Goal: Information Seeking & Learning: Understand process/instructions

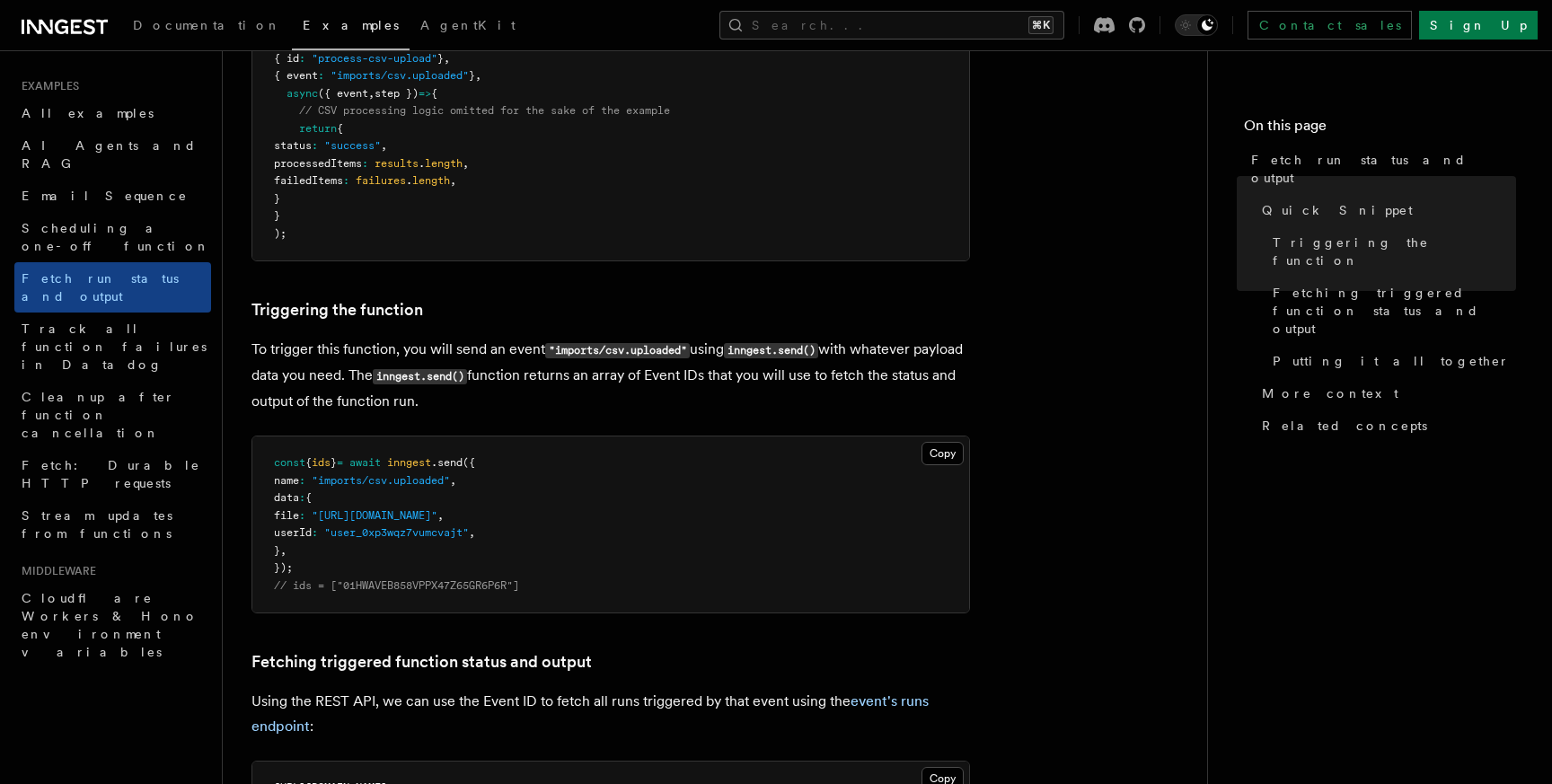
scroll to position [447, 0]
click at [331, 465] on span "ids" at bounding box center [321, 461] width 19 height 13
copy span "ids"
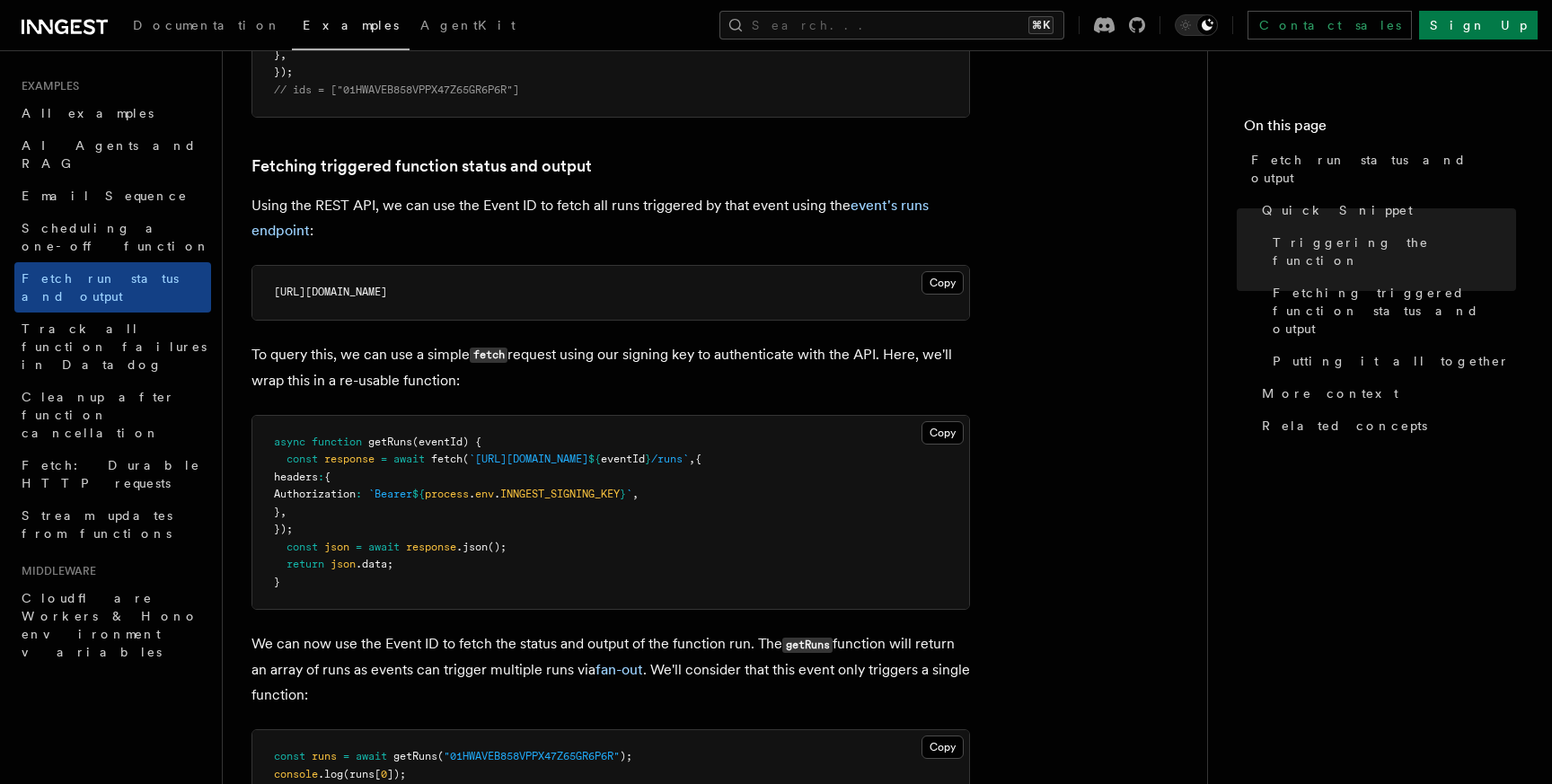
scroll to position [943, 0]
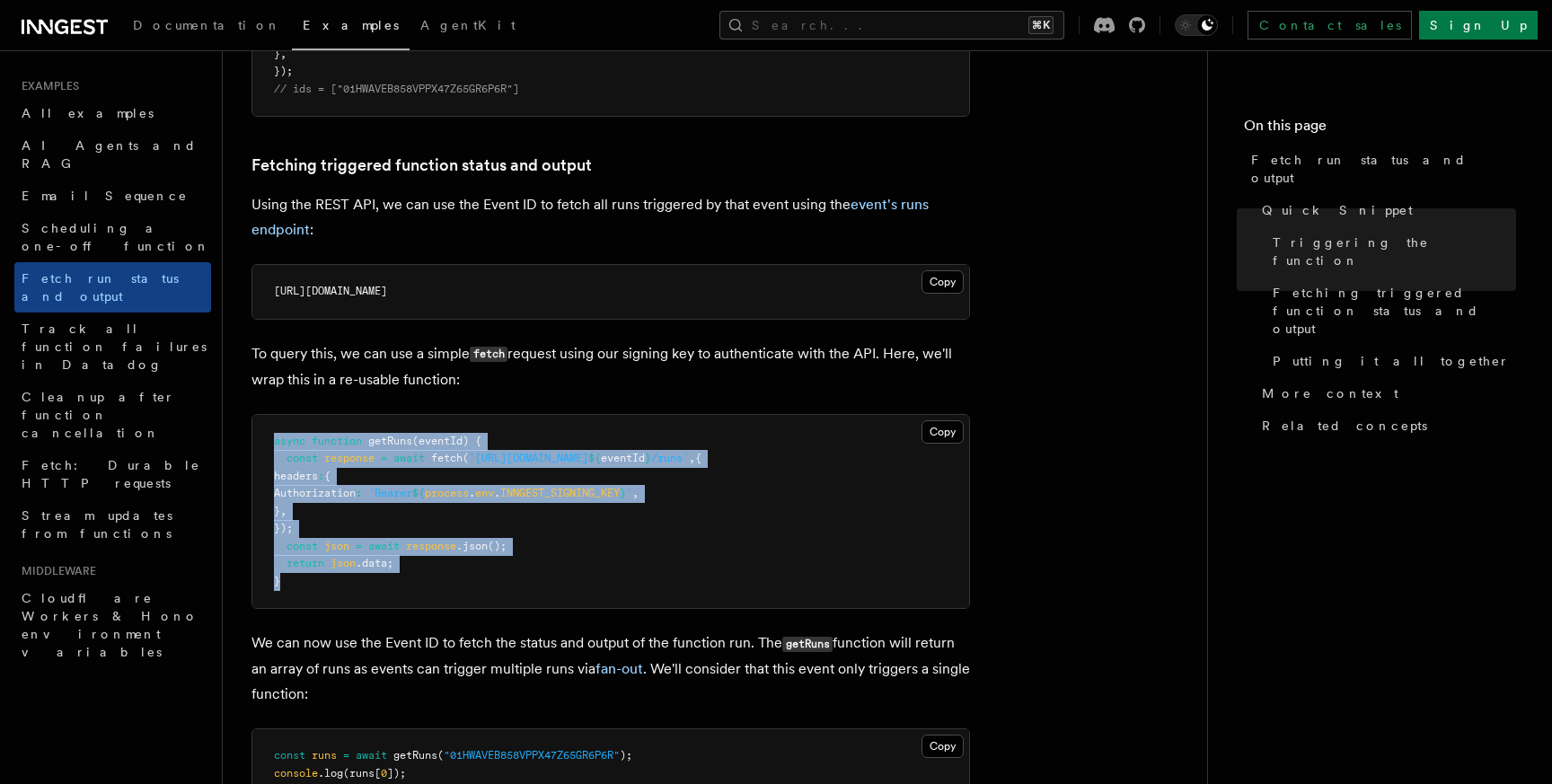
drag, startPoint x: 296, startPoint y: 583, endPoint x: 271, endPoint y: 443, distance: 142.2
click at [271, 443] on pre "async function getRuns (eventId) { const response = await fetch ( `[URL][DOMAIN…" at bounding box center [611, 512] width 717 height 194
copy code "async function getRuns (eventId) { const response = await fetch ( `[URL][DOMAIN…"
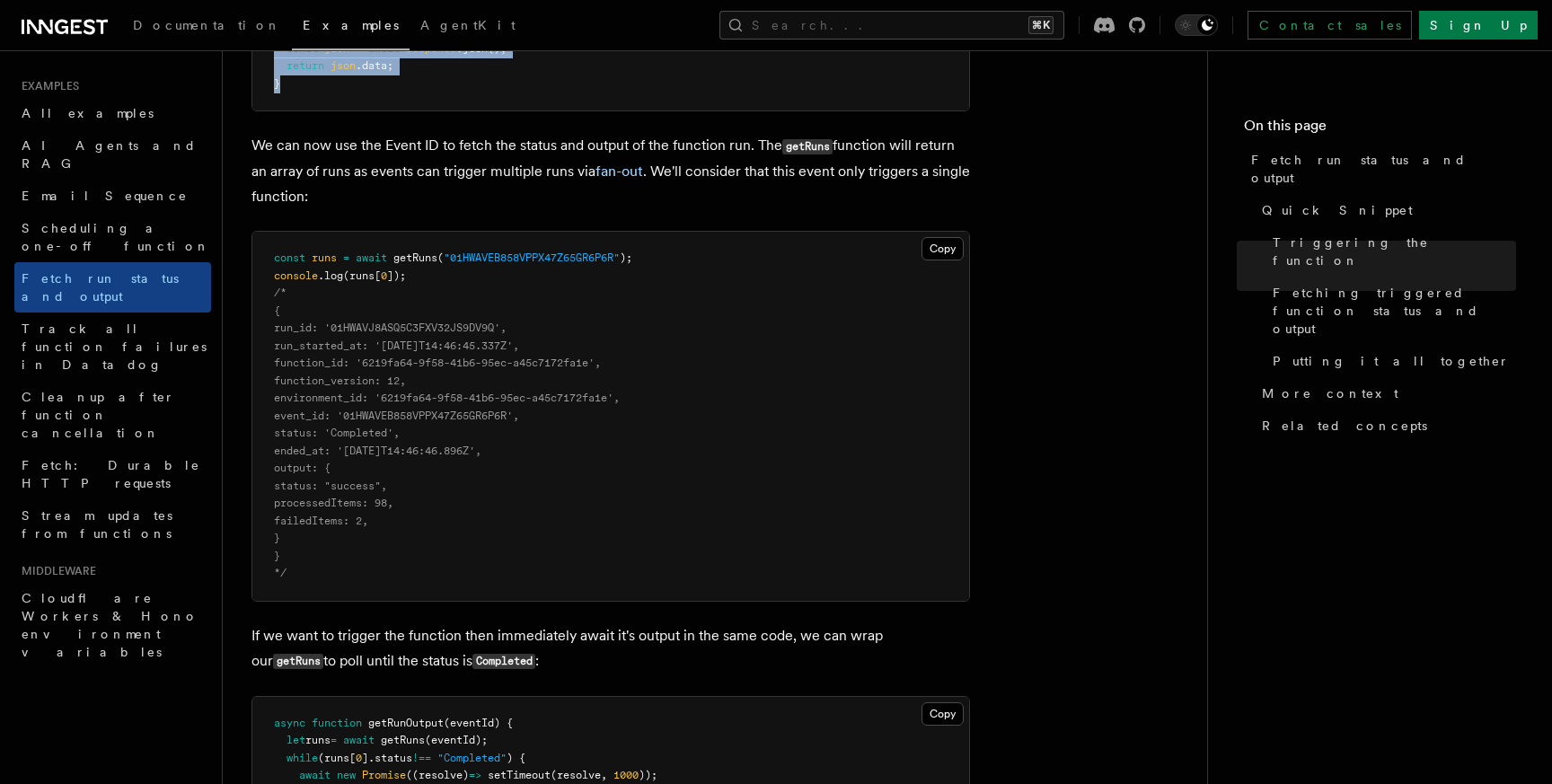
scroll to position [1446, 0]
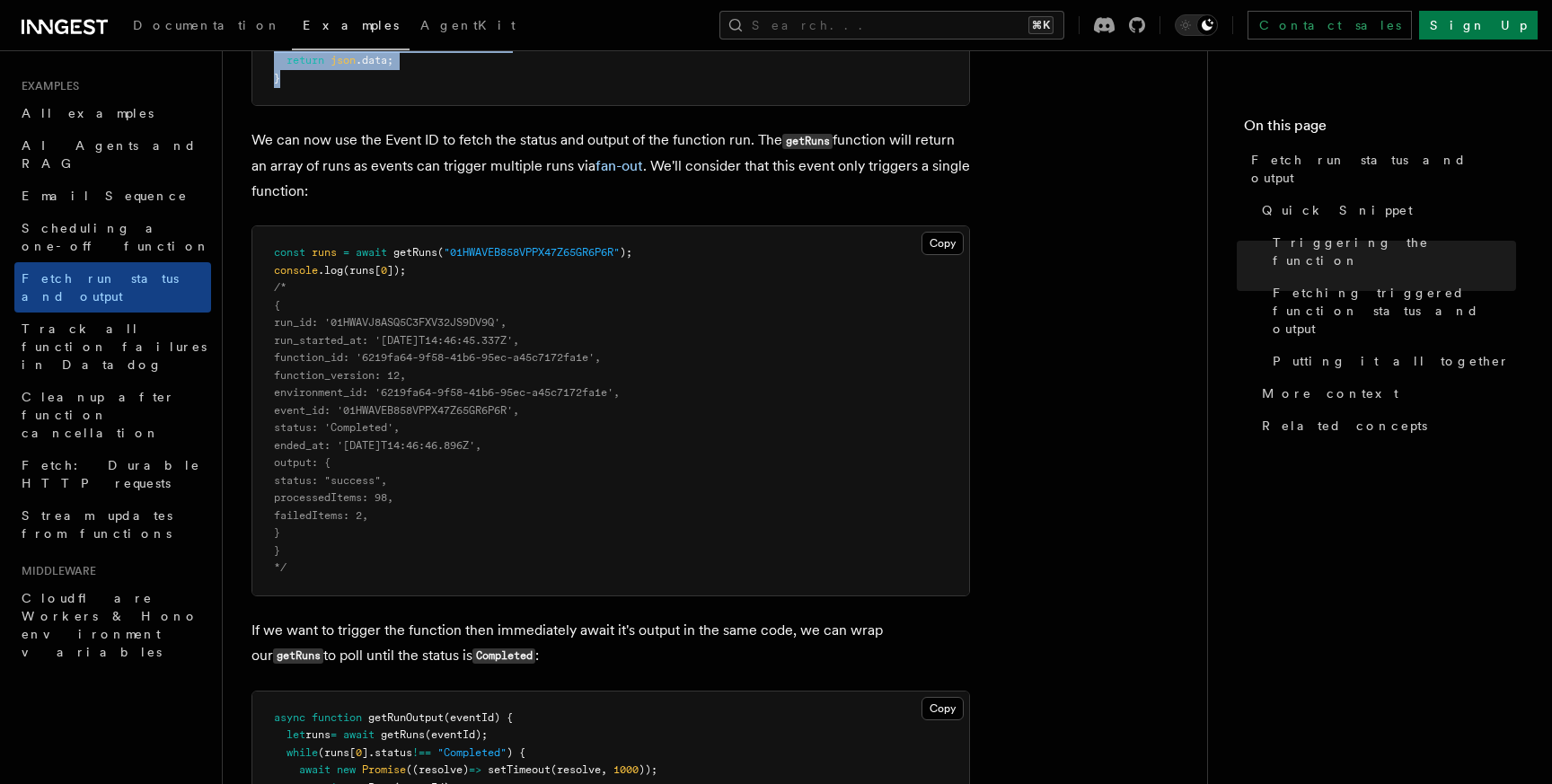
drag, startPoint x: 288, startPoint y: 324, endPoint x: 335, endPoint y: 532, distance: 213.2
click at [335, 532] on pre "const runs = await getRuns ( "01HWAVEB858VPPX47Z65GR6P6R" ); console .log (runs…" at bounding box center [611, 411] width 717 height 369
copy code "run_id: '01HWAVJ8ASQ5C3FXV32JS9DV9Q', run_started_at: '[DATE]T14:46:45.337Z', f…"
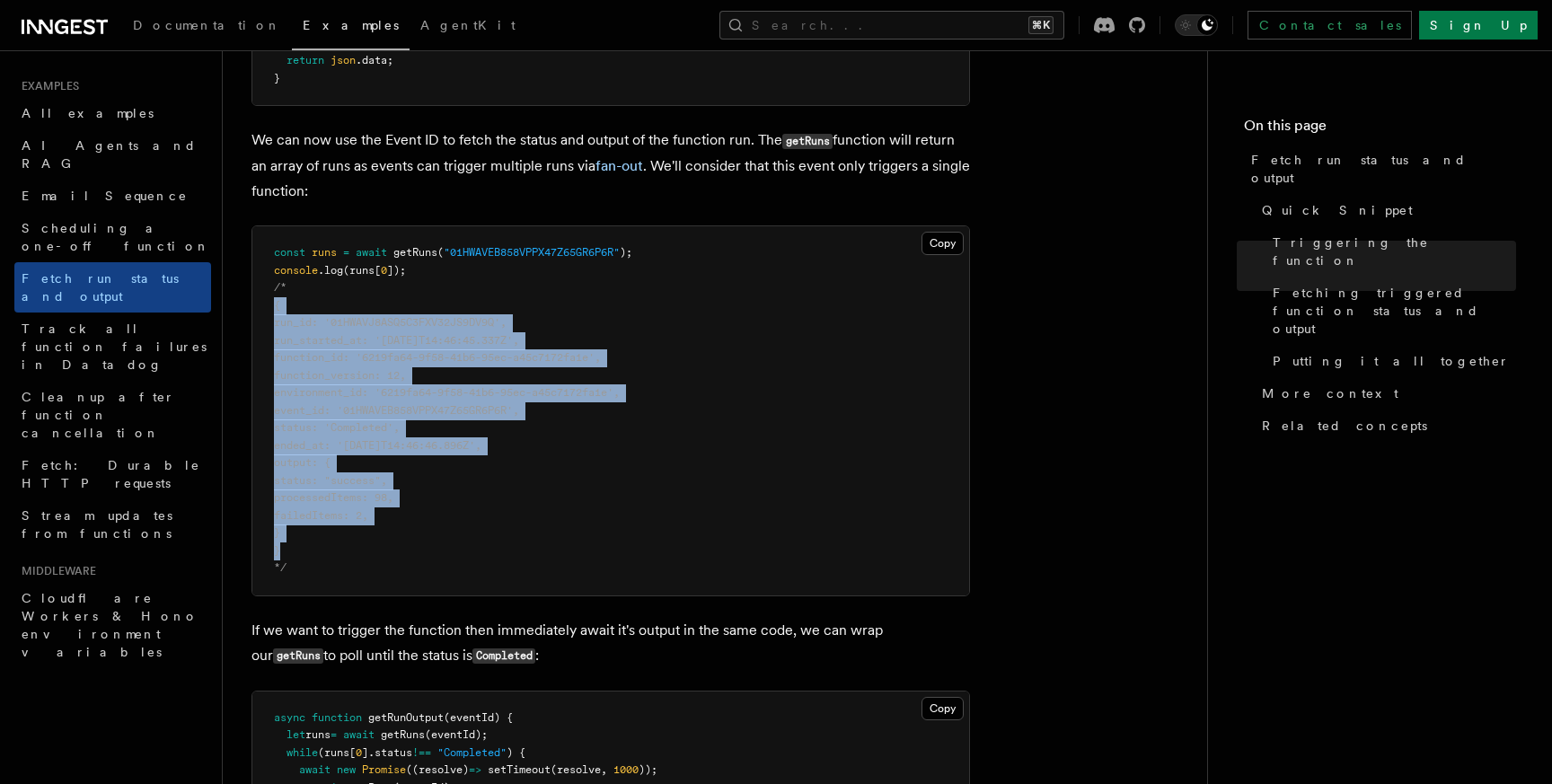
drag, startPoint x: 303, startPoint y: 551, endPoint x: 271, endPoint y: 305, distance: 248.1
click at [271, 305] on pre "const runs = await getRuns ( "01HWAVEB858VPPX47Z65GR6P6R" ); console .log (runs…" at bounding box center [611, 411] width 717 height 369
copy code "{ run_id: '01HWAVJ8ASQ5C3FXV32JS9DV9Q', run_started_at: '[DATE]T14:46:45.337Z',…"
